Goal: Task Accomplishment & Management: Use online tool/utility

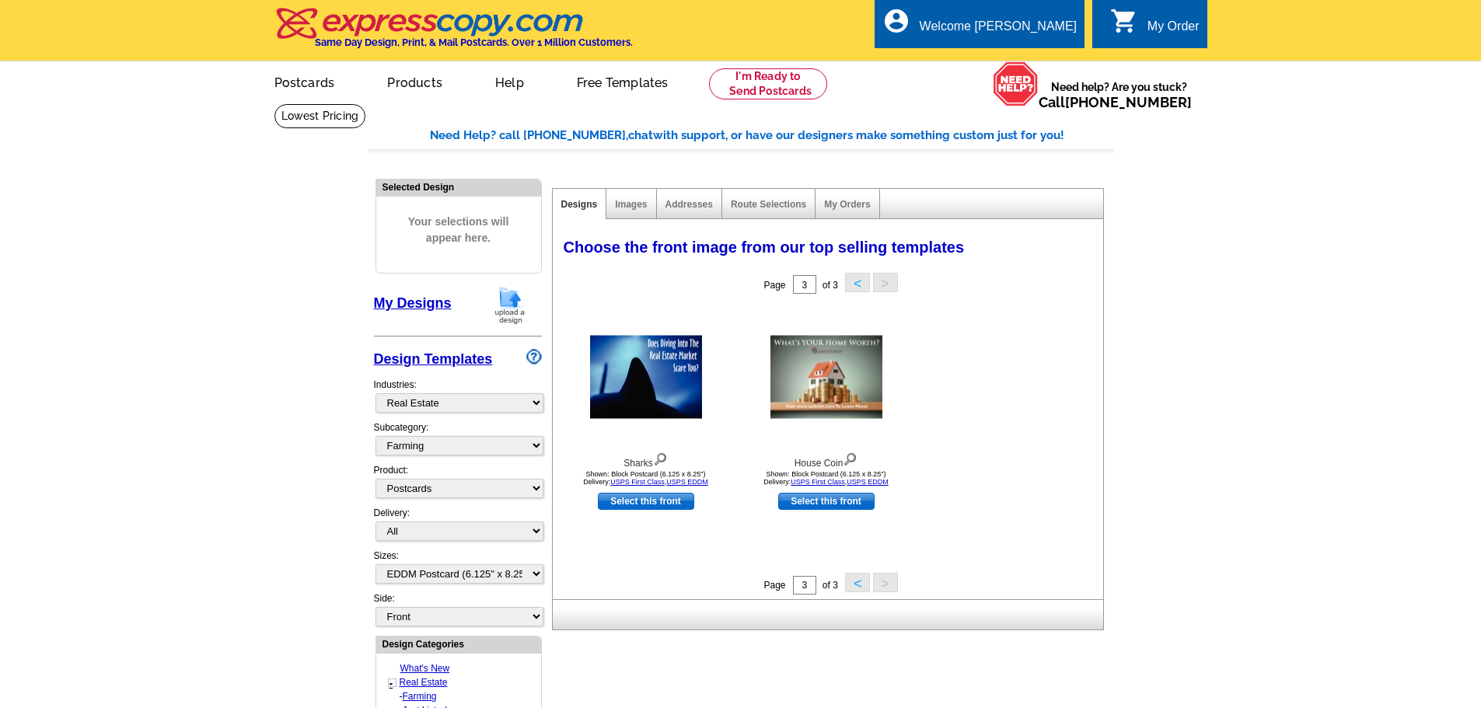
select select "785"
select select "1208"
select select "1"
select select "14"
click at [1047, 54] on link "My Account" at bounding box center [1038, 60] width 67 height 14
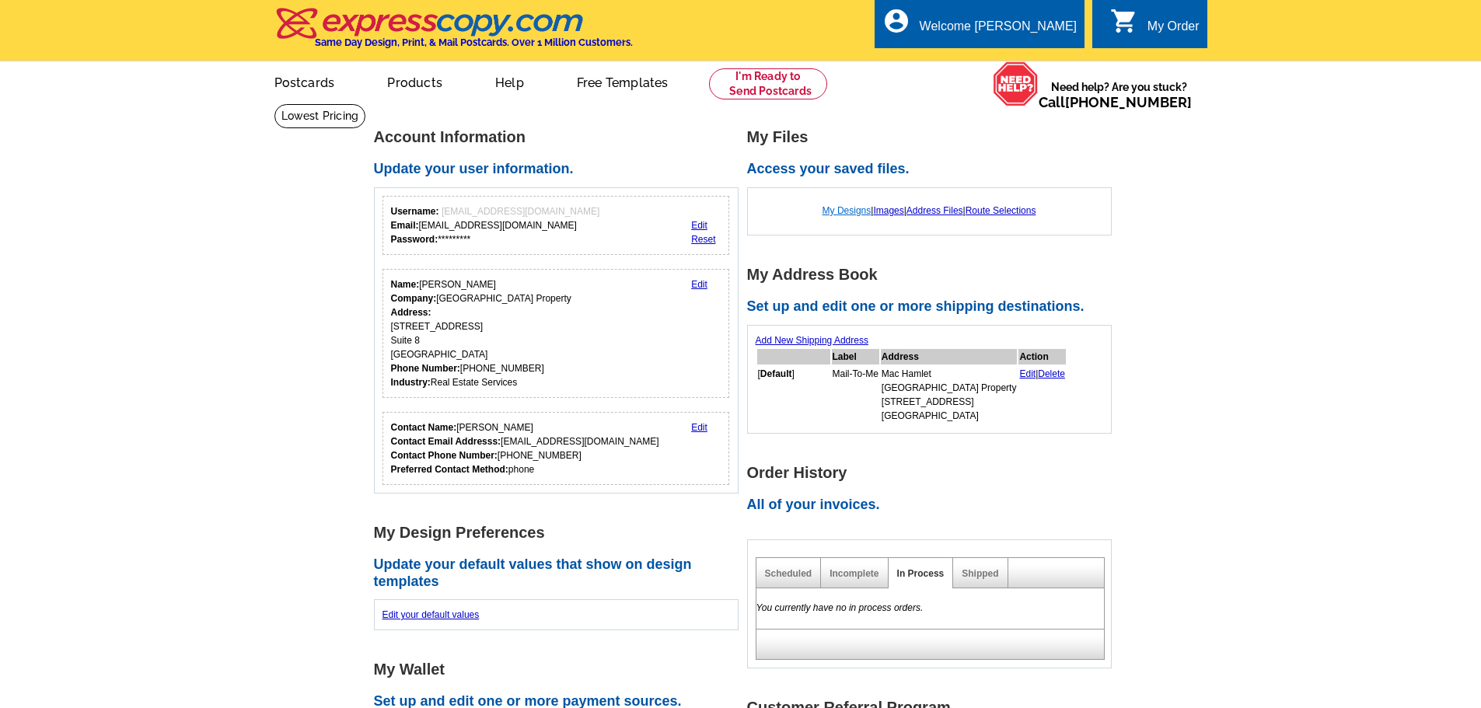
click at [823, 211] on link "My Designs" at bounding box center [847, 210] width 49 height 11
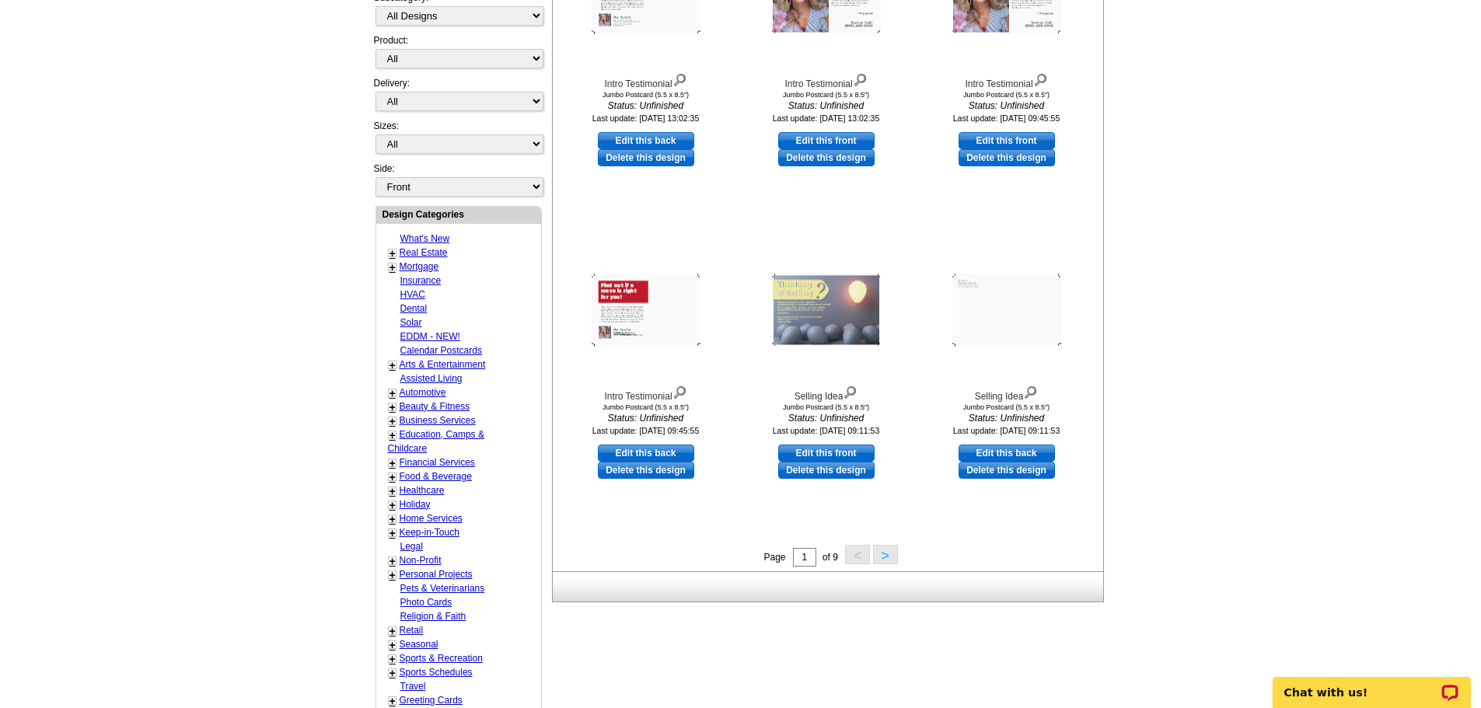
scroll to position [389, 0]
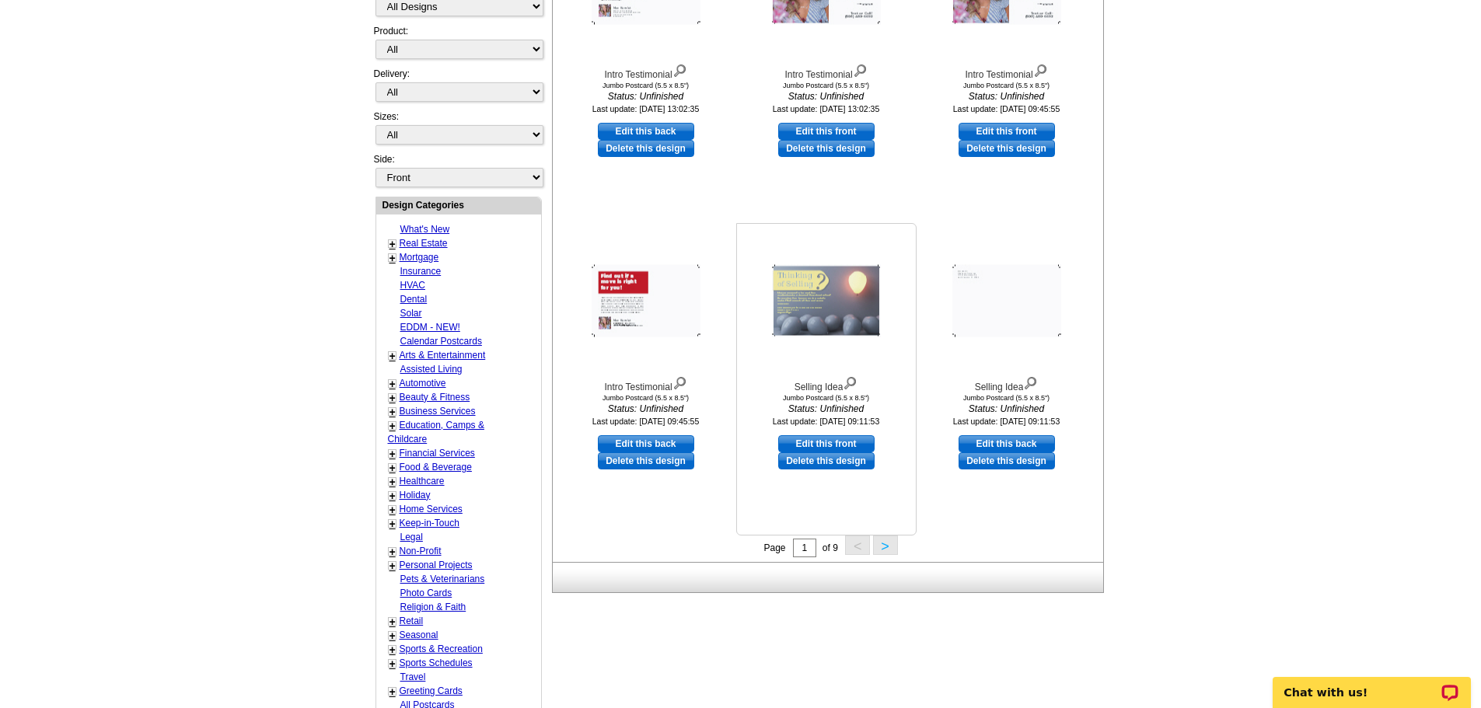
click at [802, 288] on img at bounding box center [826, 301] width 109 height 72
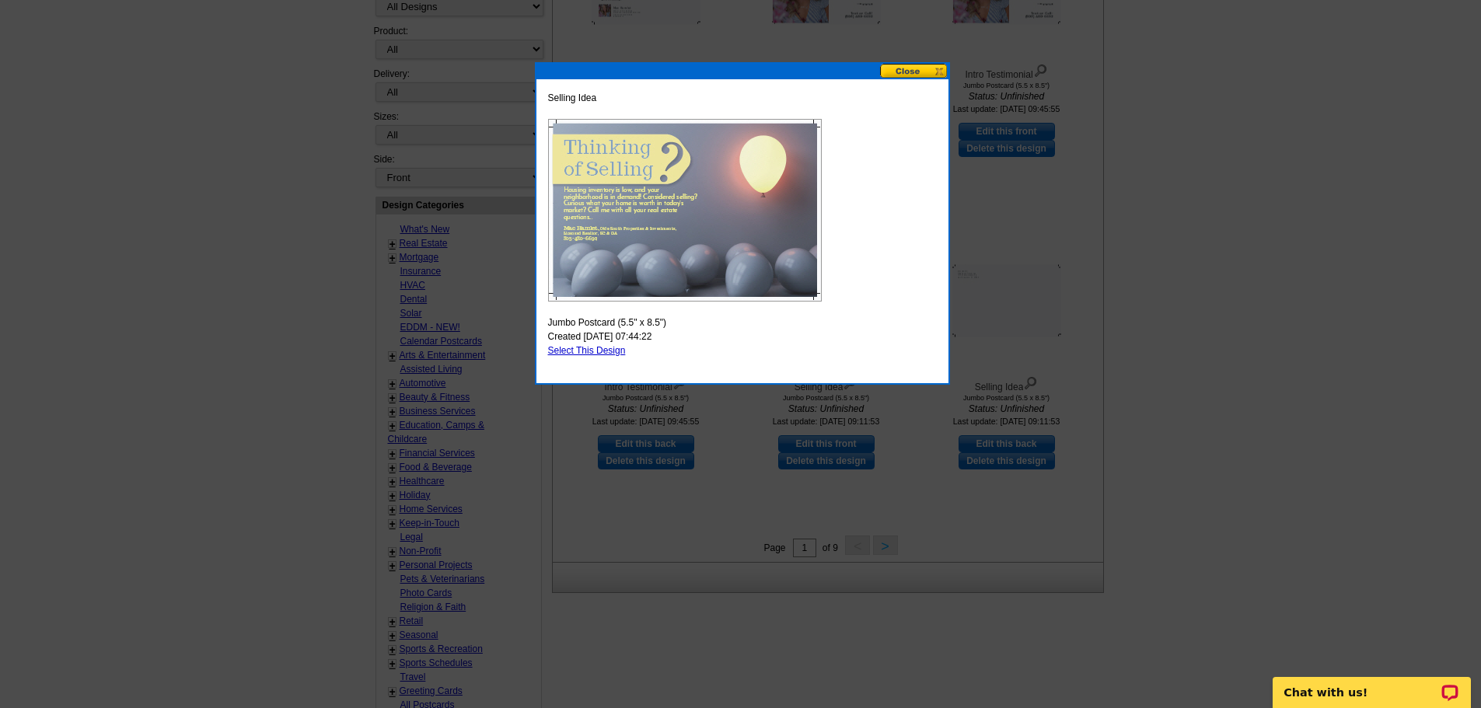
click at [928, 75] on button at bounding box center [914, 71] width 68 height 15
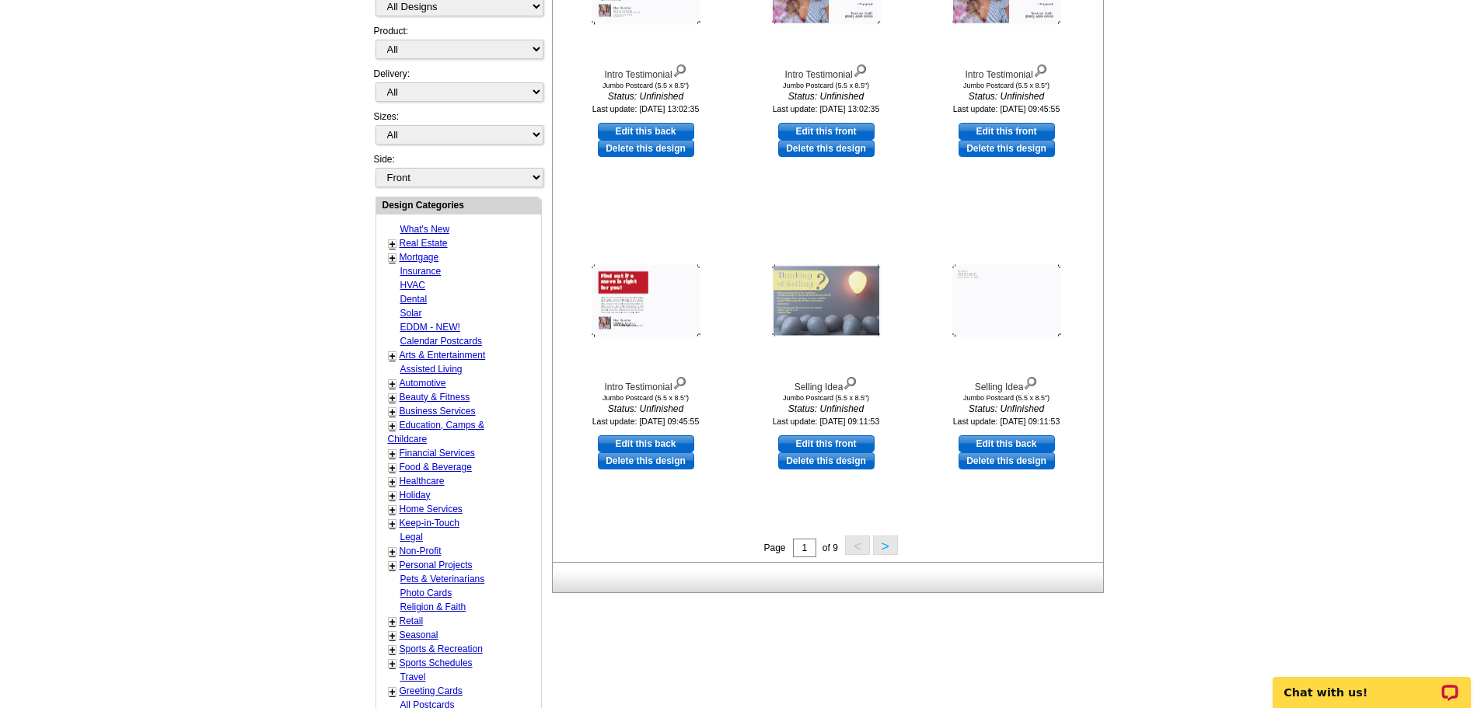
click at [884, 549] on button ">" at bounding box center [885, 545] width 25 height 19
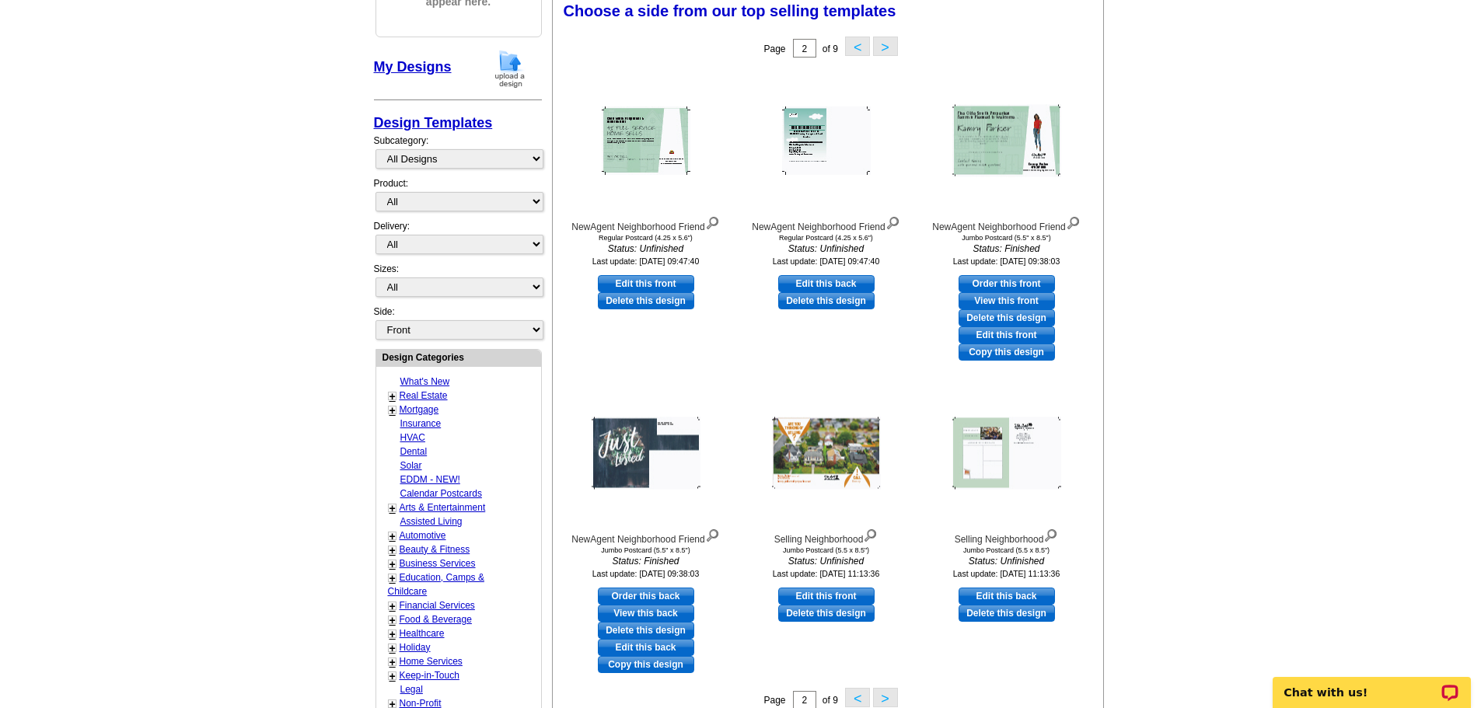
scroll to position [230, 0]
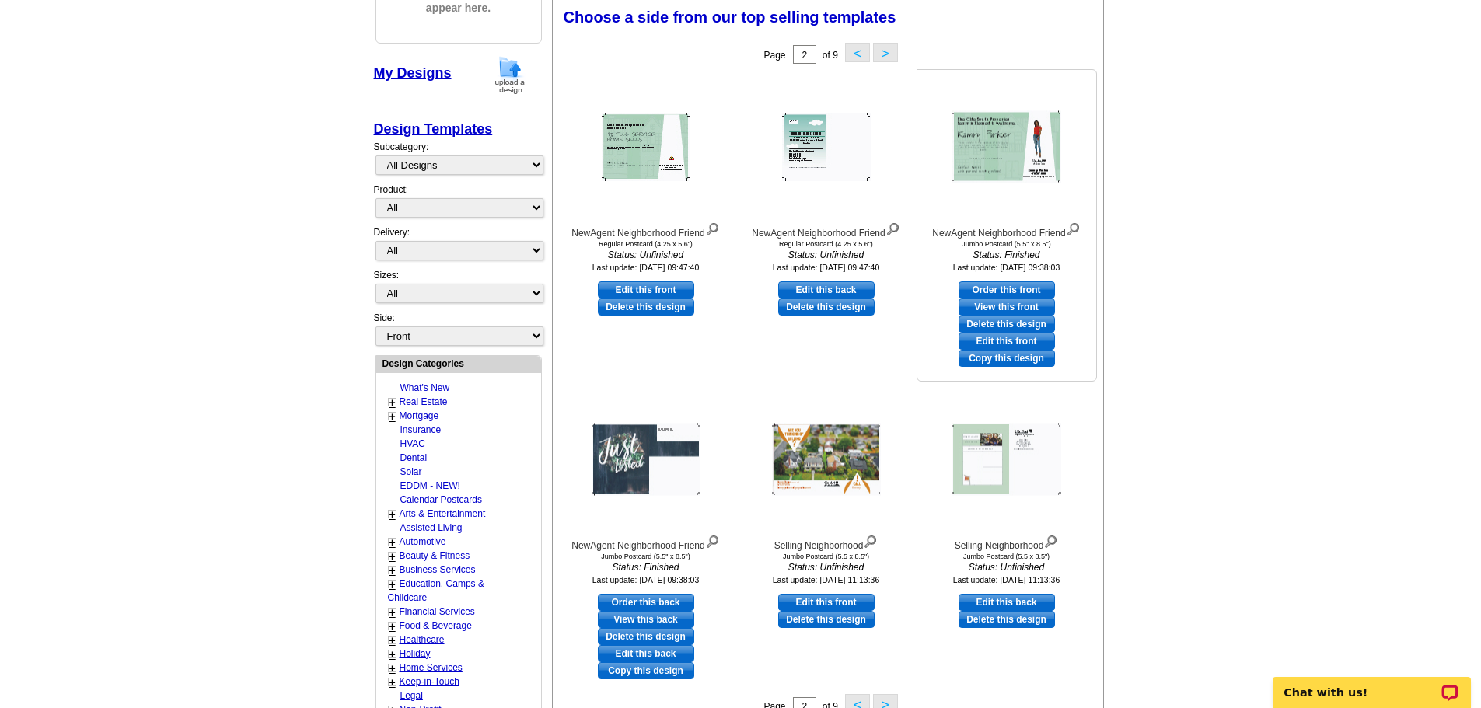
click at [1014, 147] on img at bounding box center [1006, 147] width 109 height 72
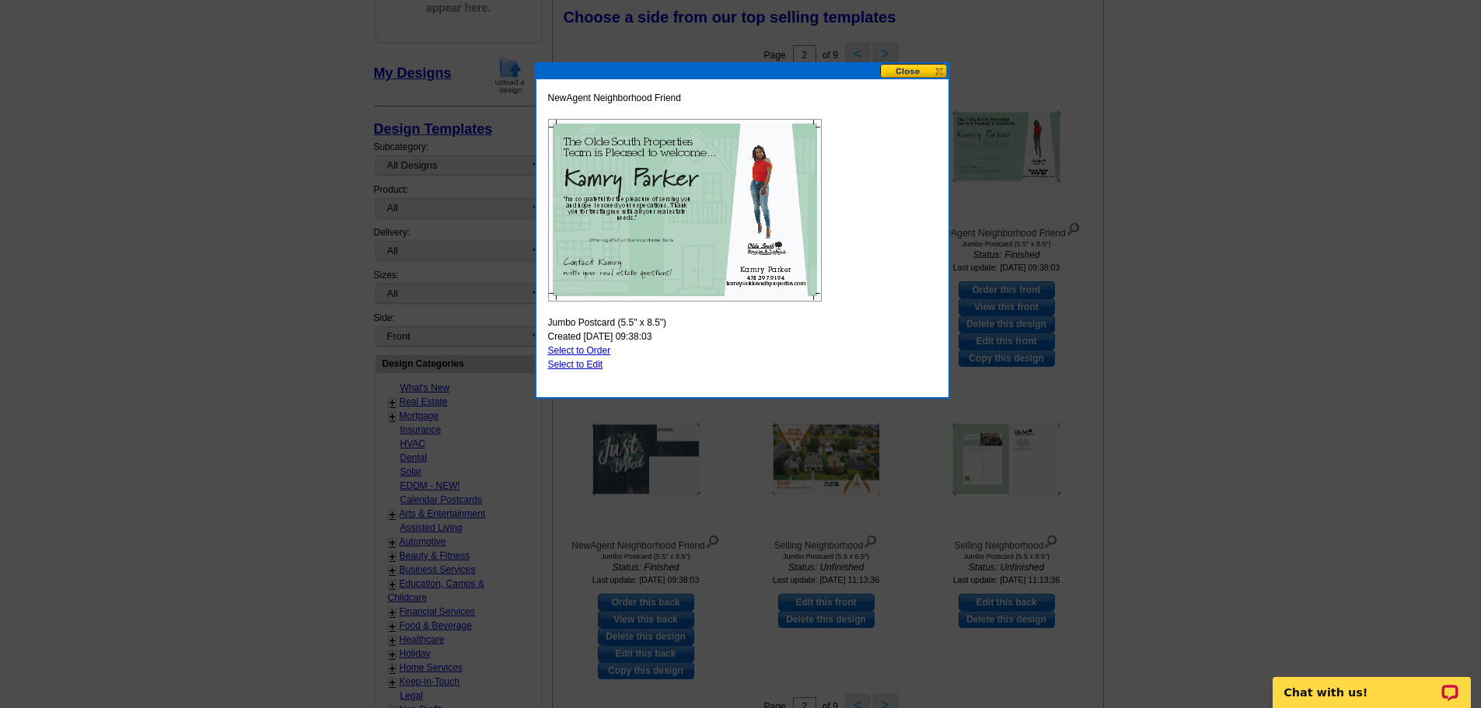
click at [924, 73] on button at bounding box center [914, 71] width 68 height 15
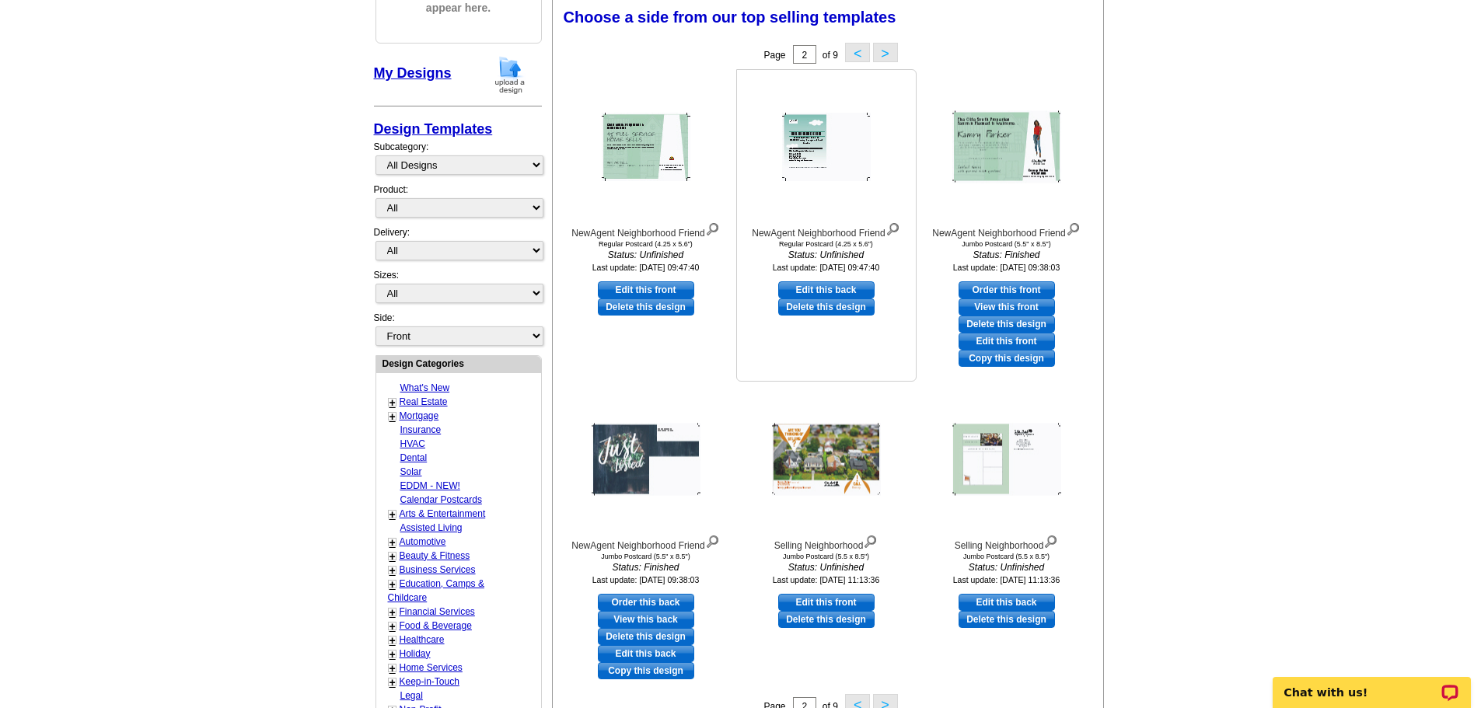
click at [798, 152] on img at bounding box center [826, 147] width 89 height 68
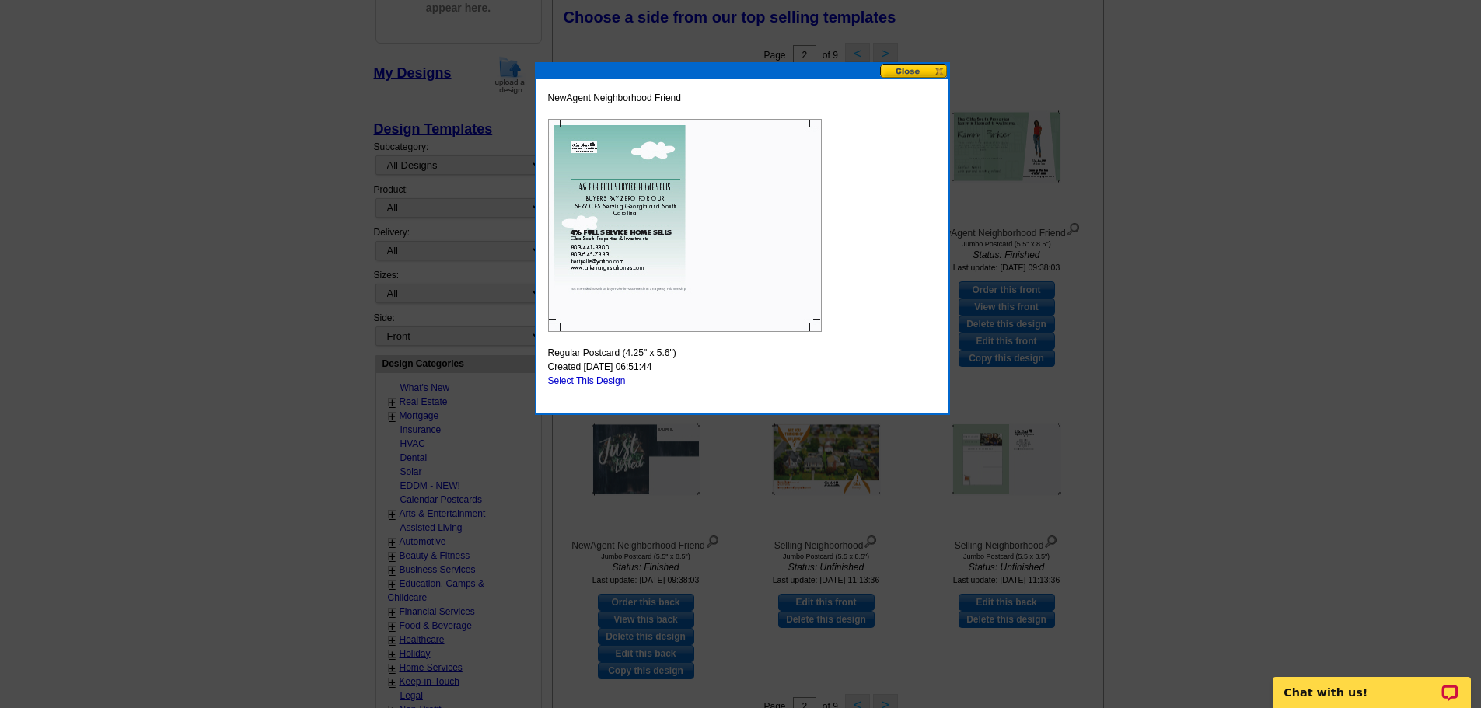
click at [590, 382] on link "Select This Design" at bounding box center [587, 381] width 78 height 11
select select "1"
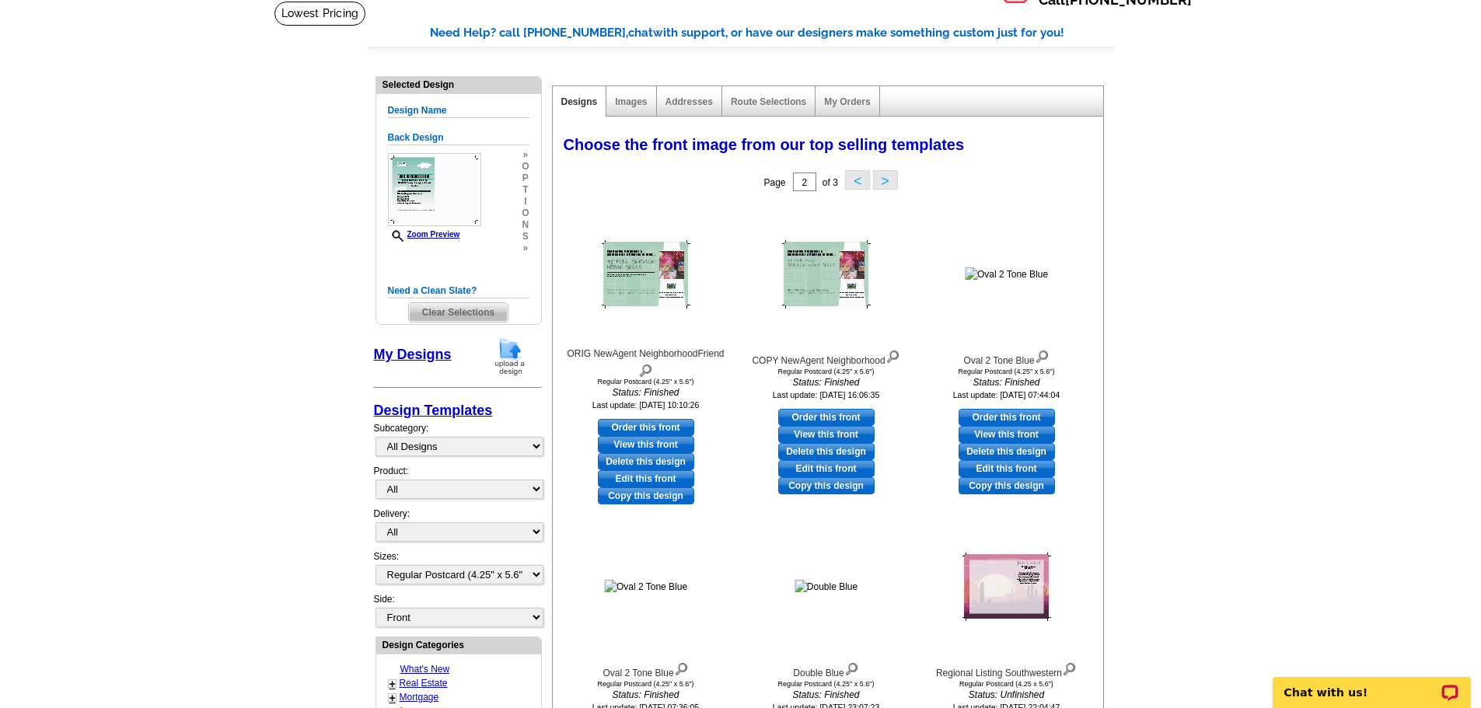
scroll to position [75, 0]
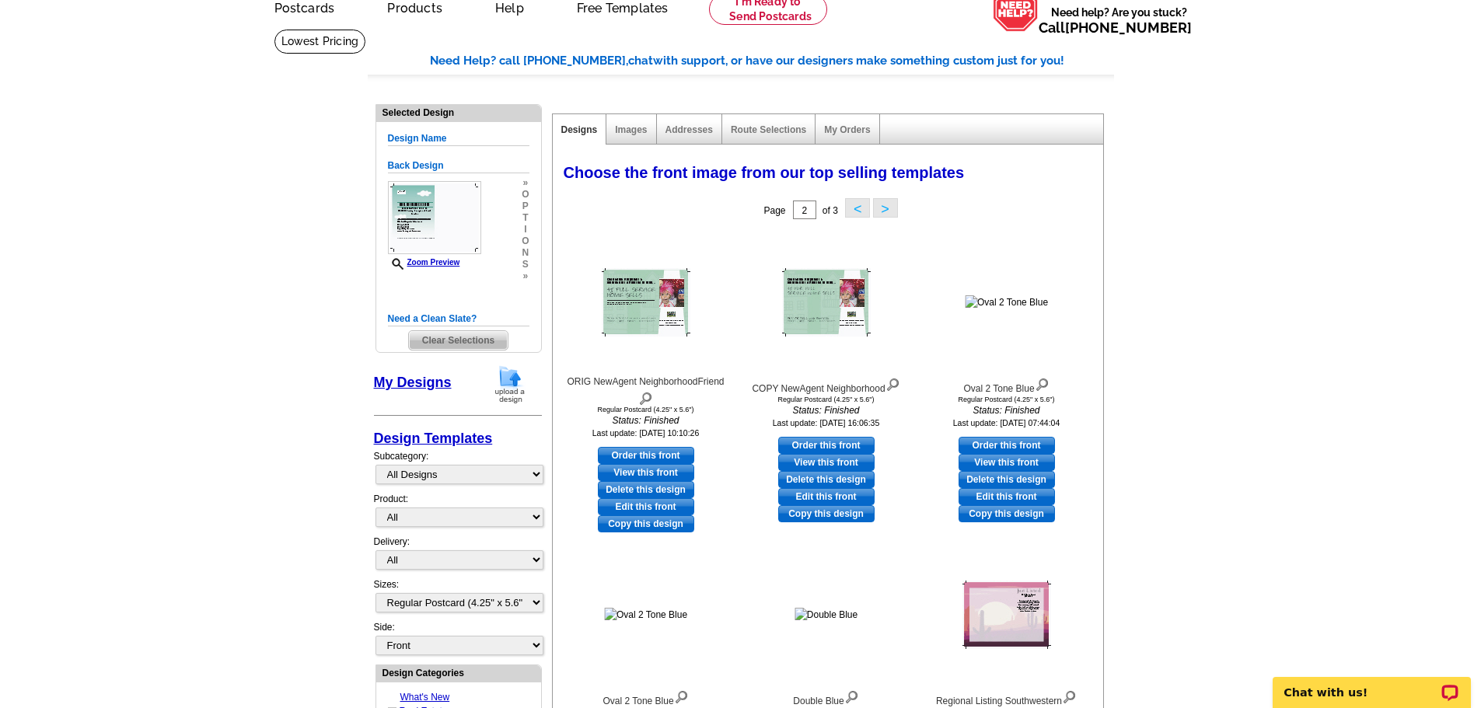
click at [883, 208] on button ">" at bounding box center [885, 207] width 25 height 19
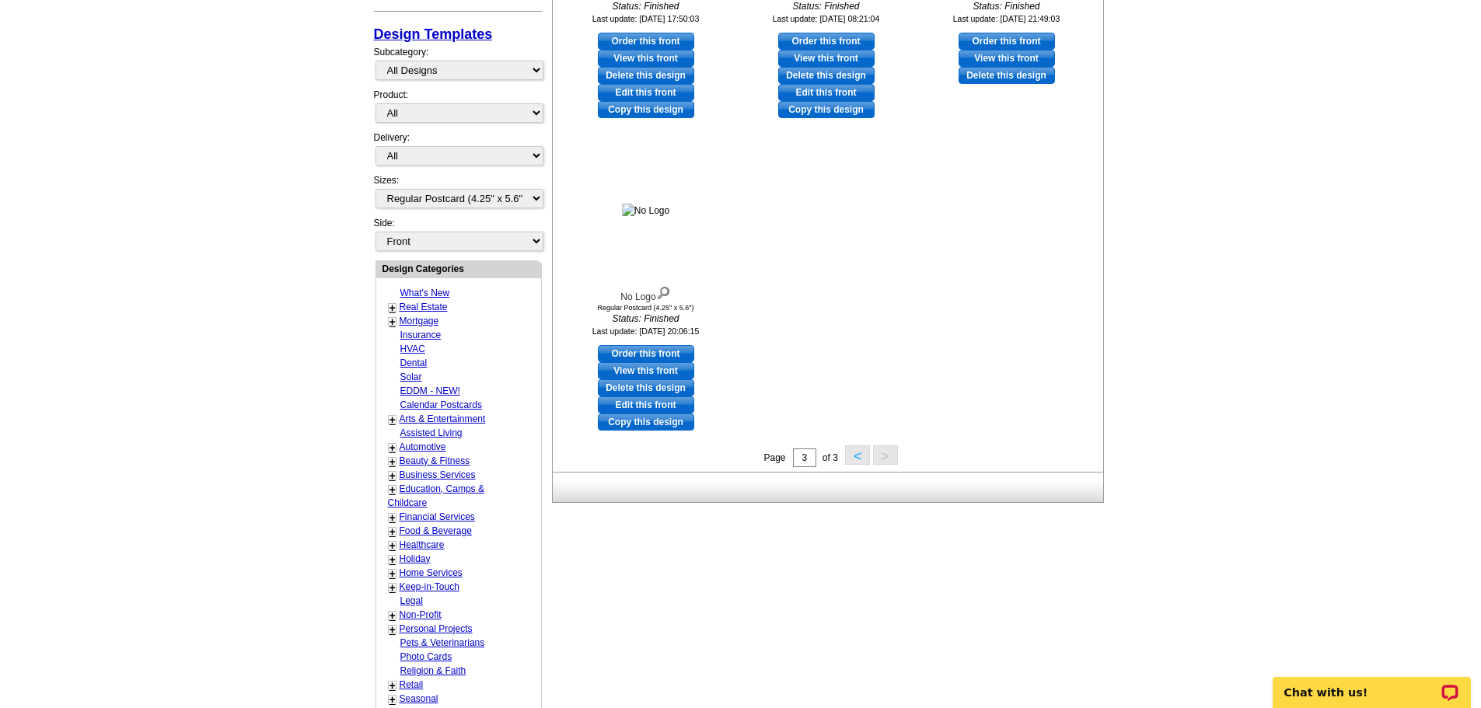
scroll to position [541, 0]
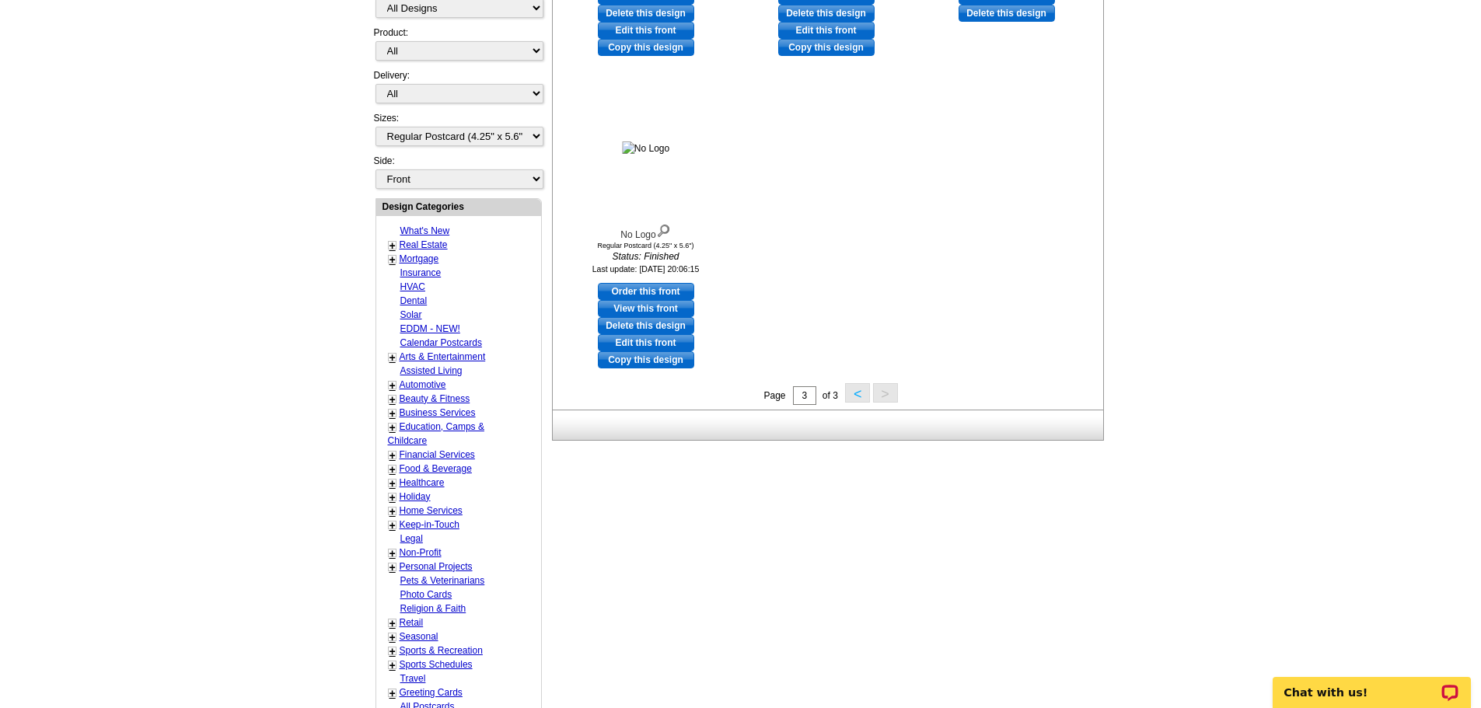
click at [853, 397] on button "<" at bounding box center [857, 392] width 25 height 19
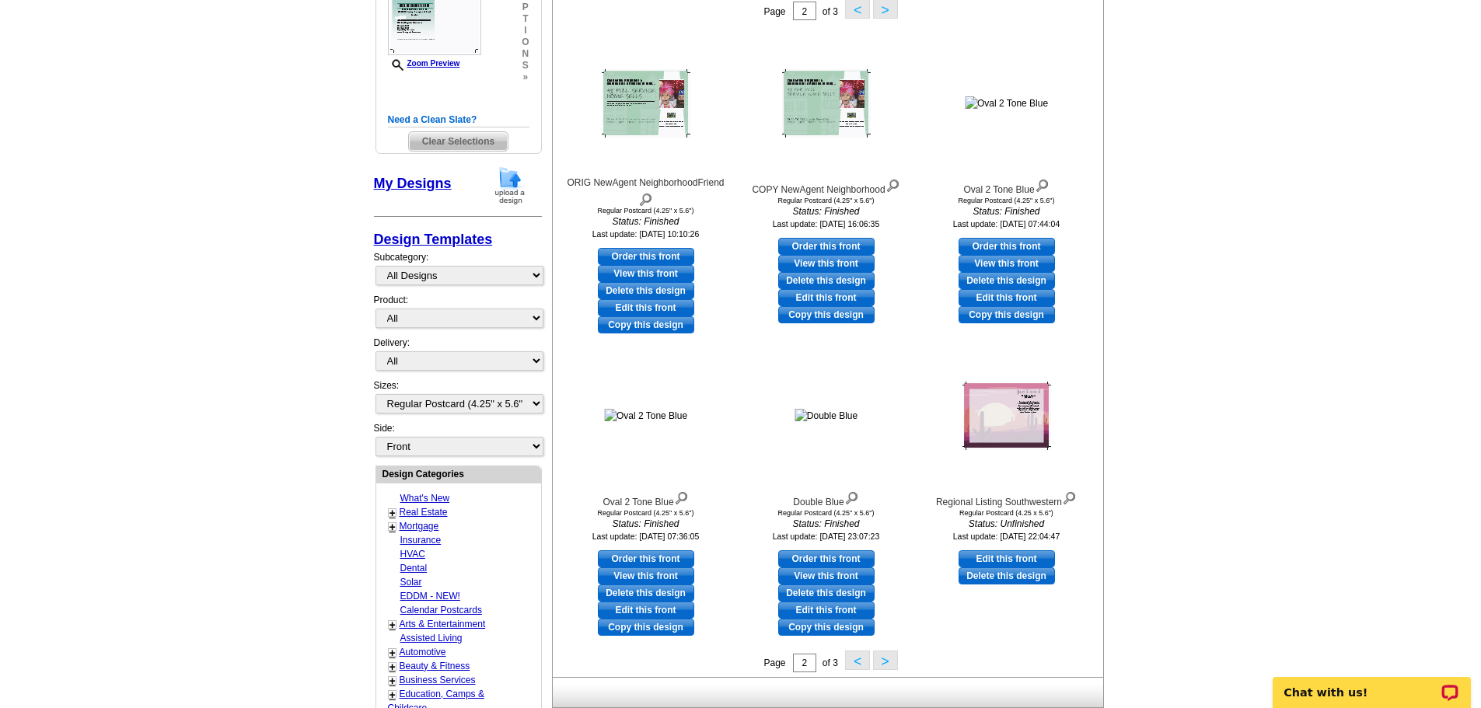
scroll to position [308, 0]
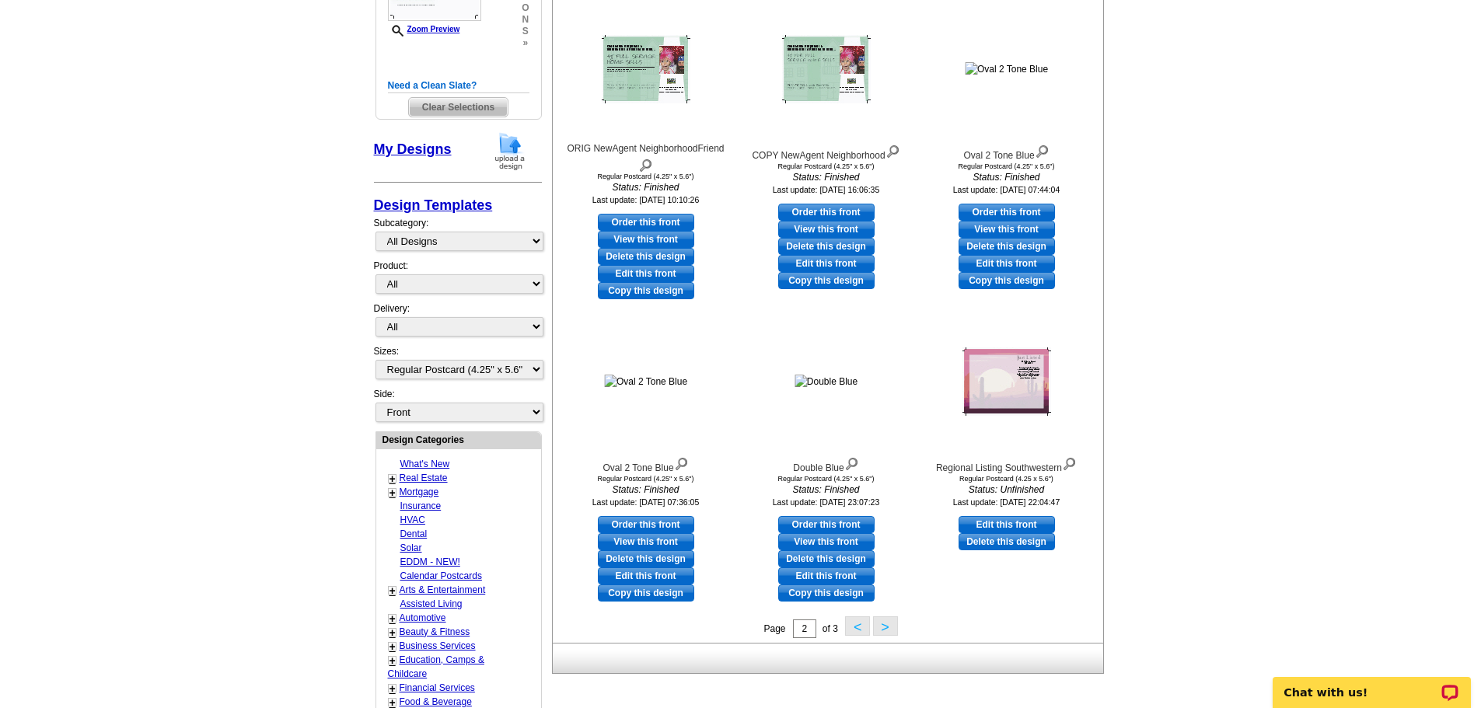
click at [860, 633] on button "<" at bounding box center [857, 626] width 25 height 19
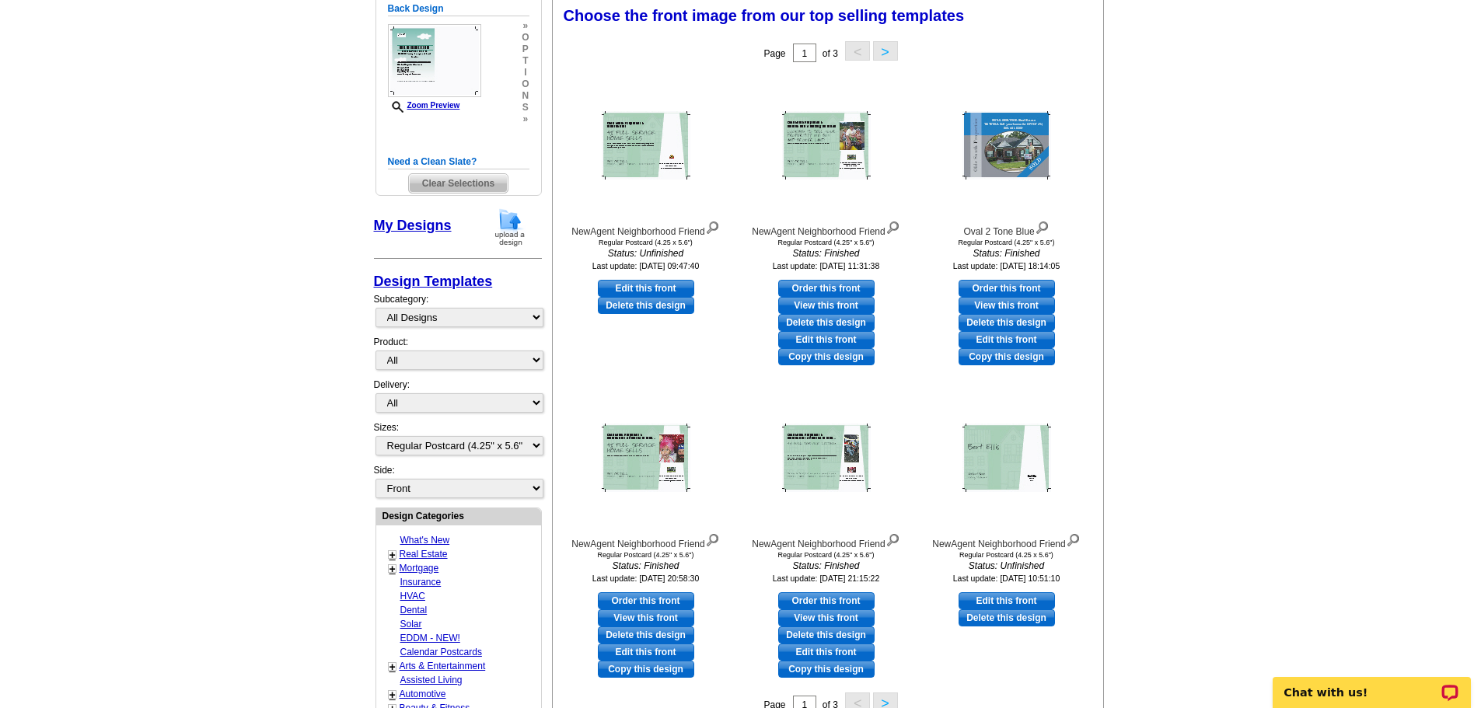
scroll to position [230, 0]
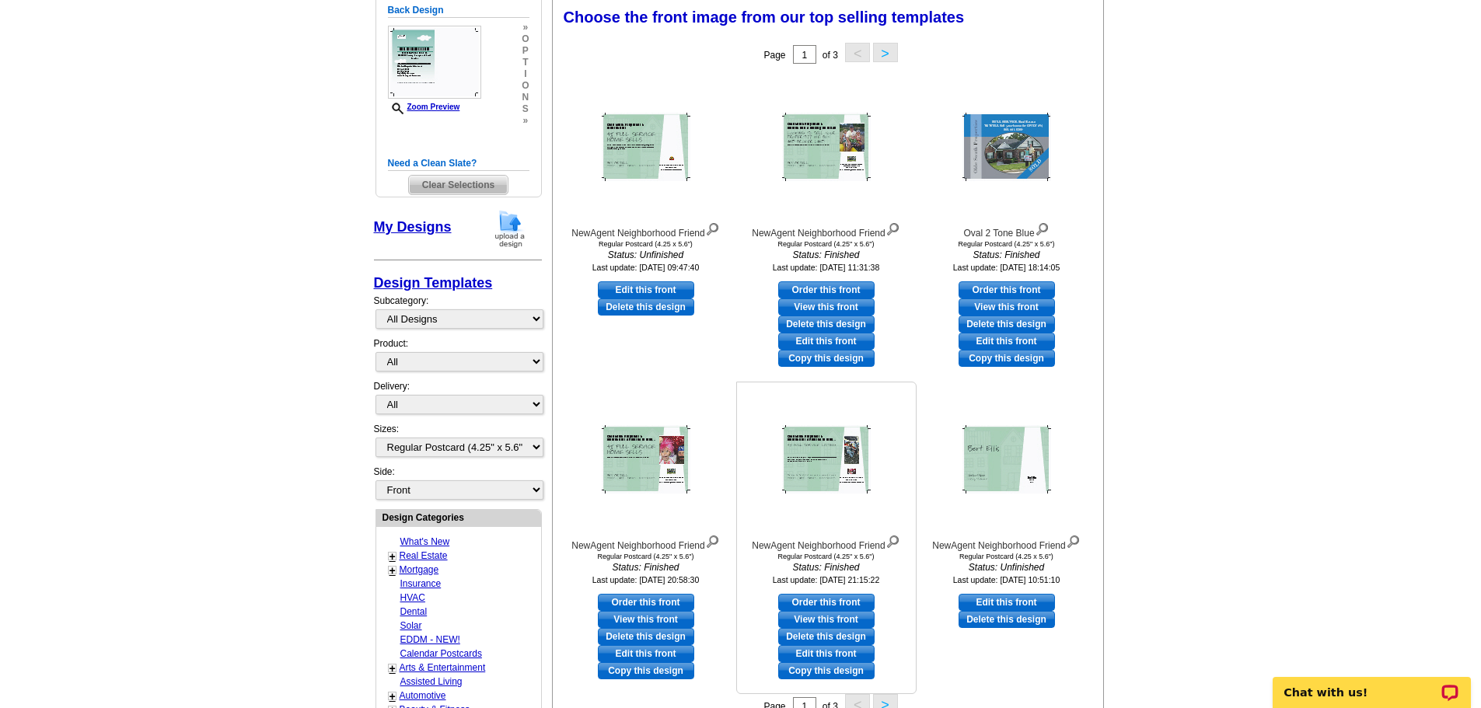
click at [811, 454] on img at bounding box center [826, 459] width 89 height 68
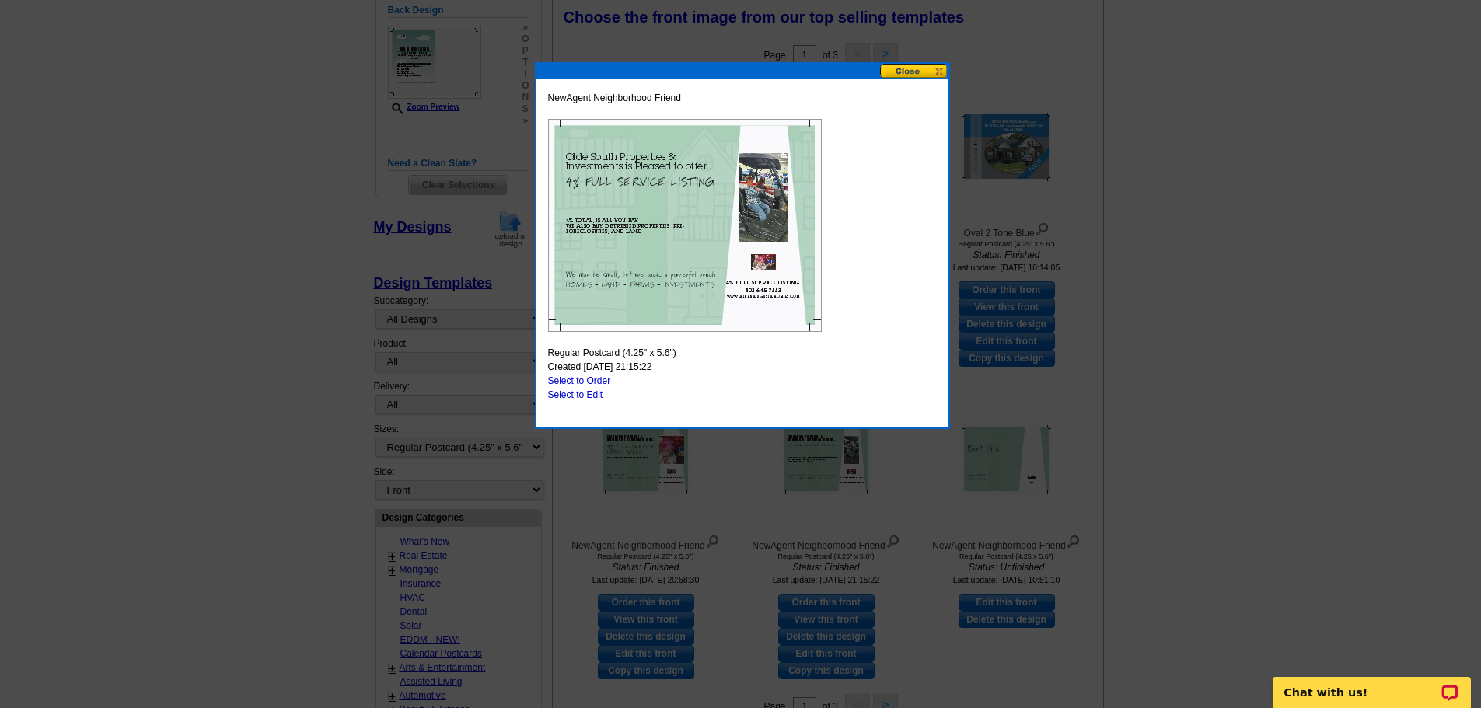
click at [585, 391] on link "Select to Edit" at bounding box center [575, 395] width 55 height 11
select select "back"
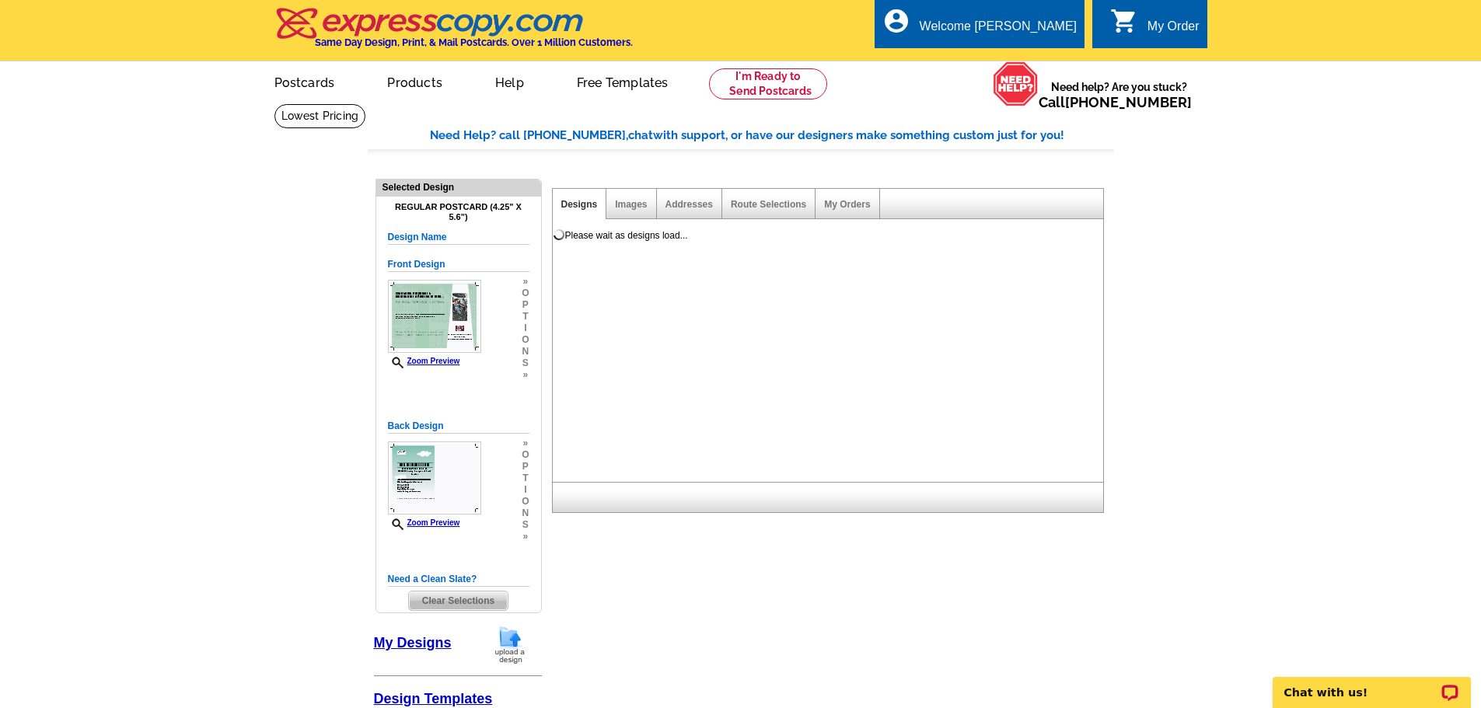
scroll to position [0, 0]
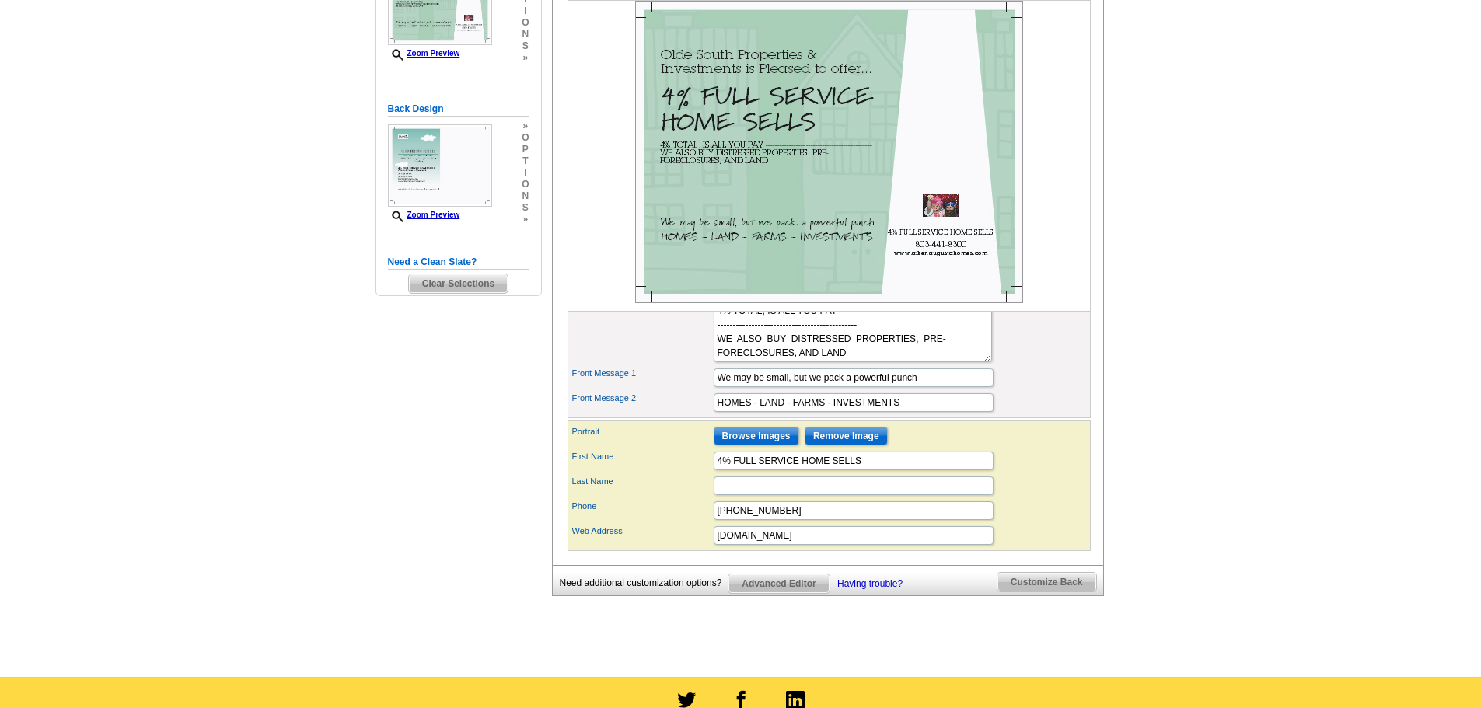
scroll to position [389, 0]
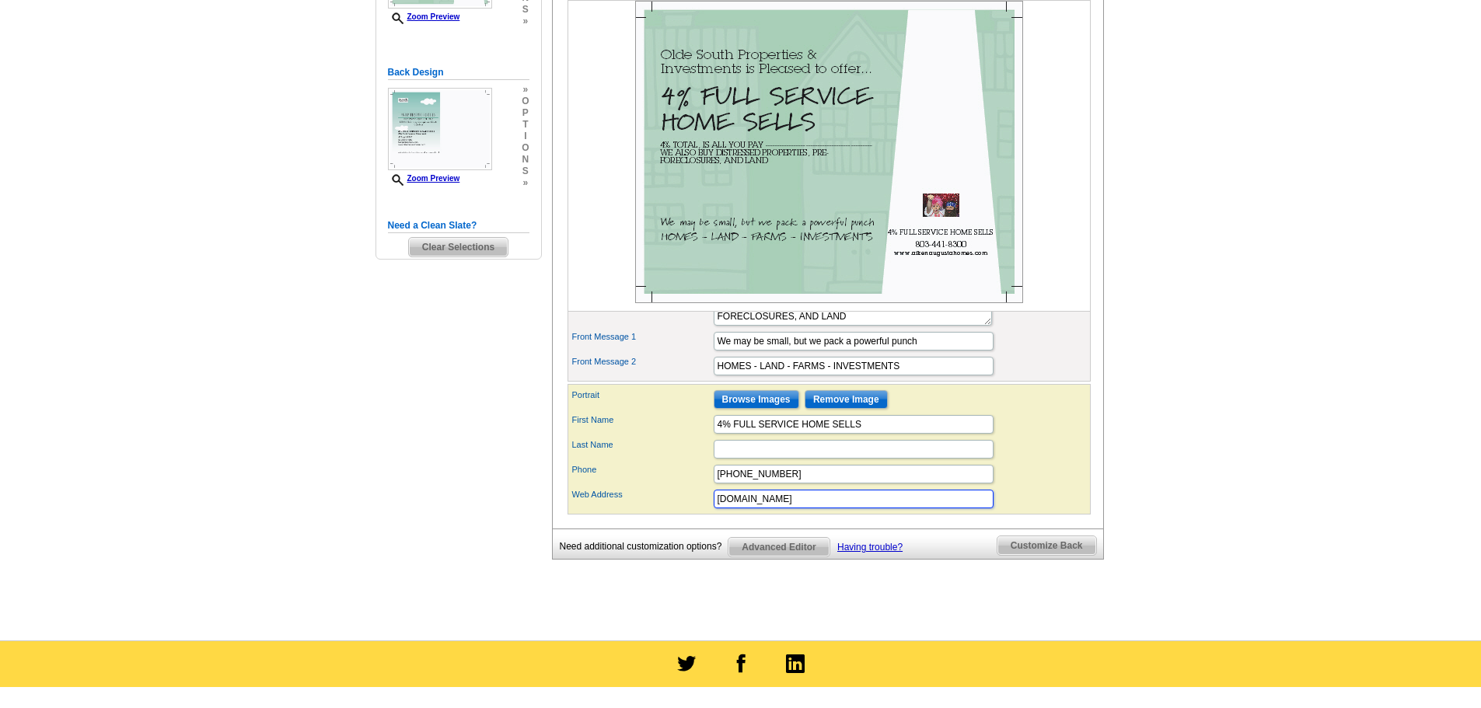
drag, startPoint x: 863, startPoint y: 528, endPoint x: 712, endPoint y: 527, distance: 150.8
click at [714, 508] on input "www.aikenaugustahomes.com" at bounding box center [854, 499] width 280 height 19
